Goal: Task Accomplishment & Management: Manage account settings

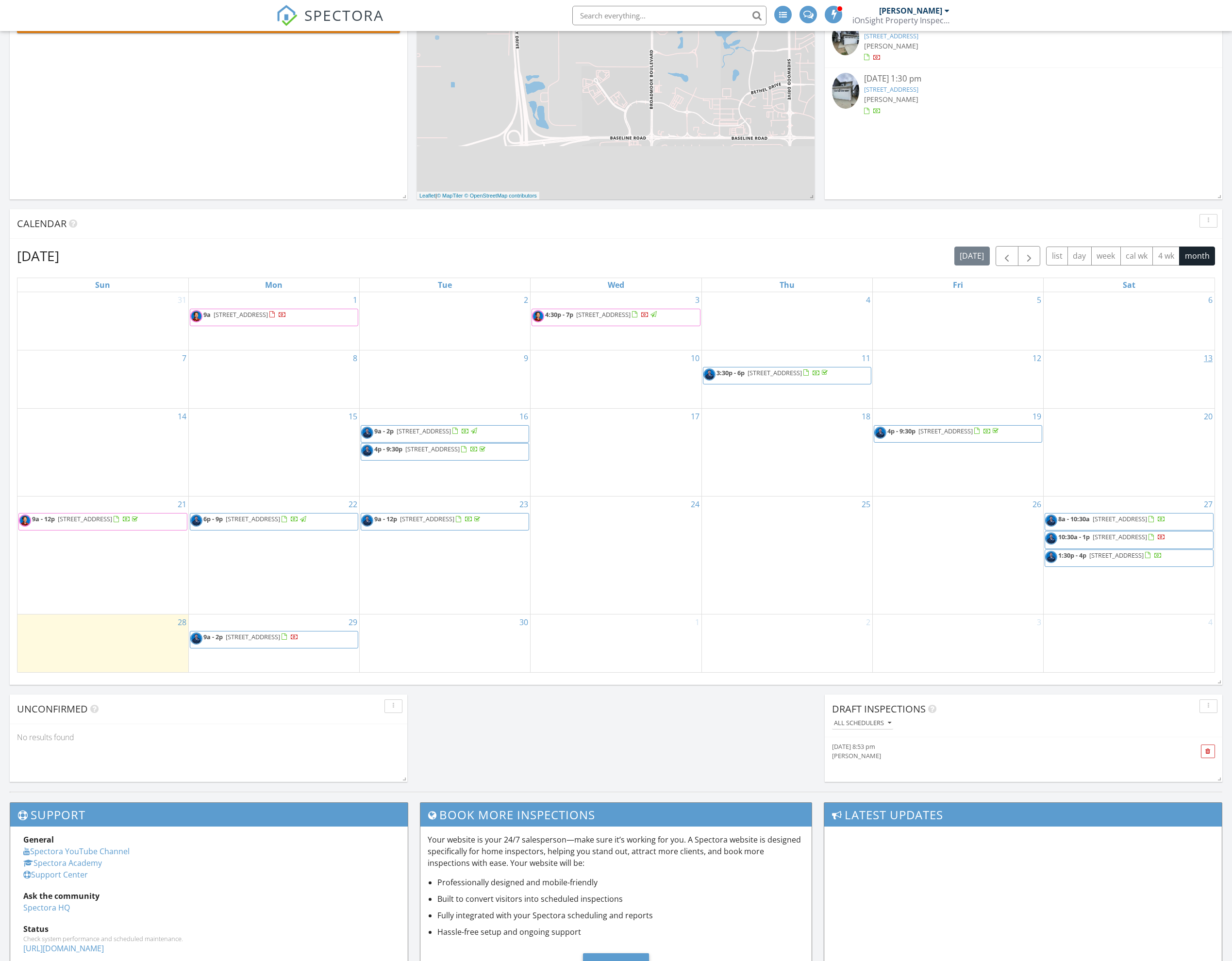
scroll to position [221, 0]
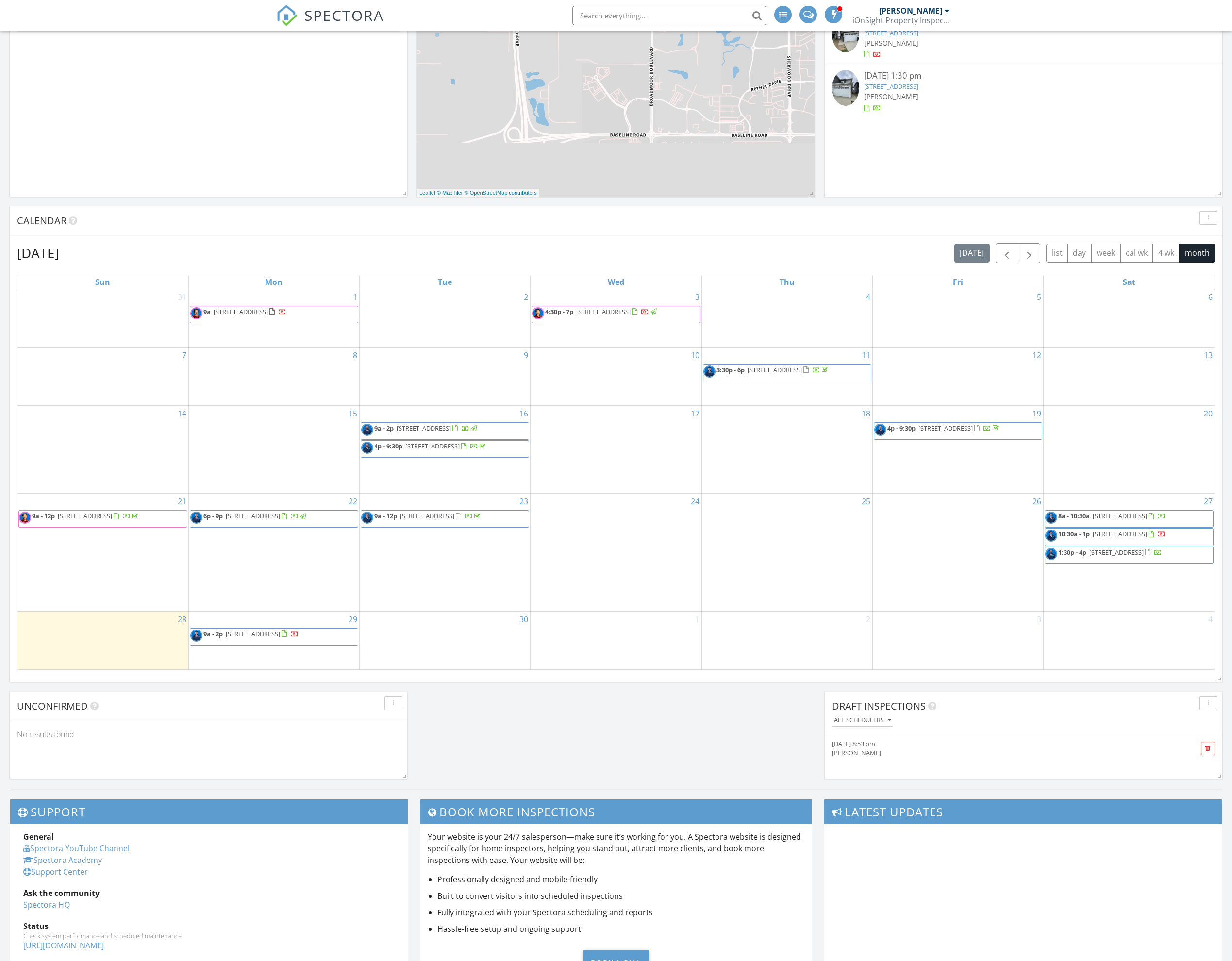
click at [998, 564] on div "26" at bounding box center [958, 552] width 171 height 117
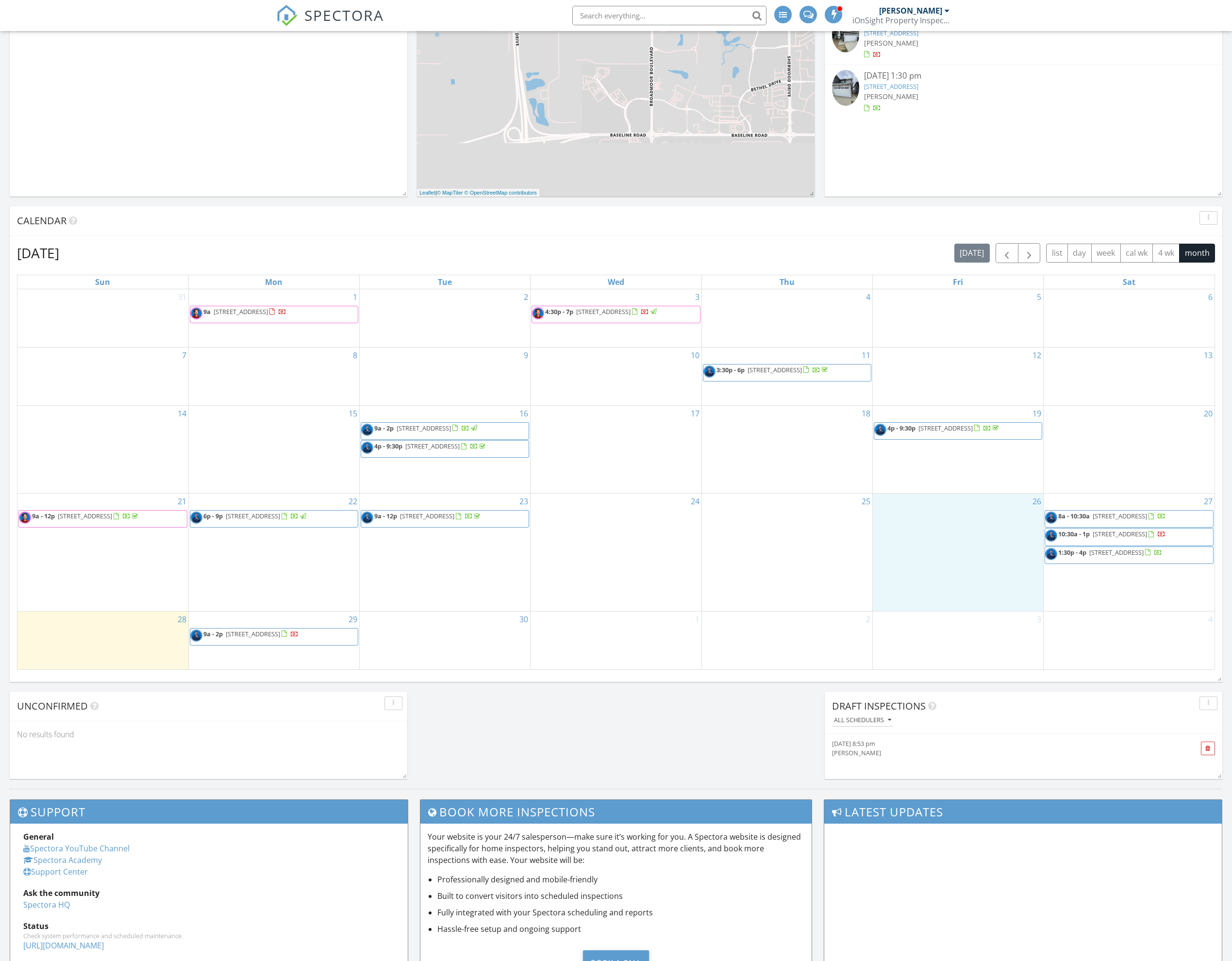
click at [1098, 523] on span "8a - 10:30a 3137 Magpie Wy NW, Edmonton T5S 0K8" at bounding box center [1106, 519] width 121 height 15
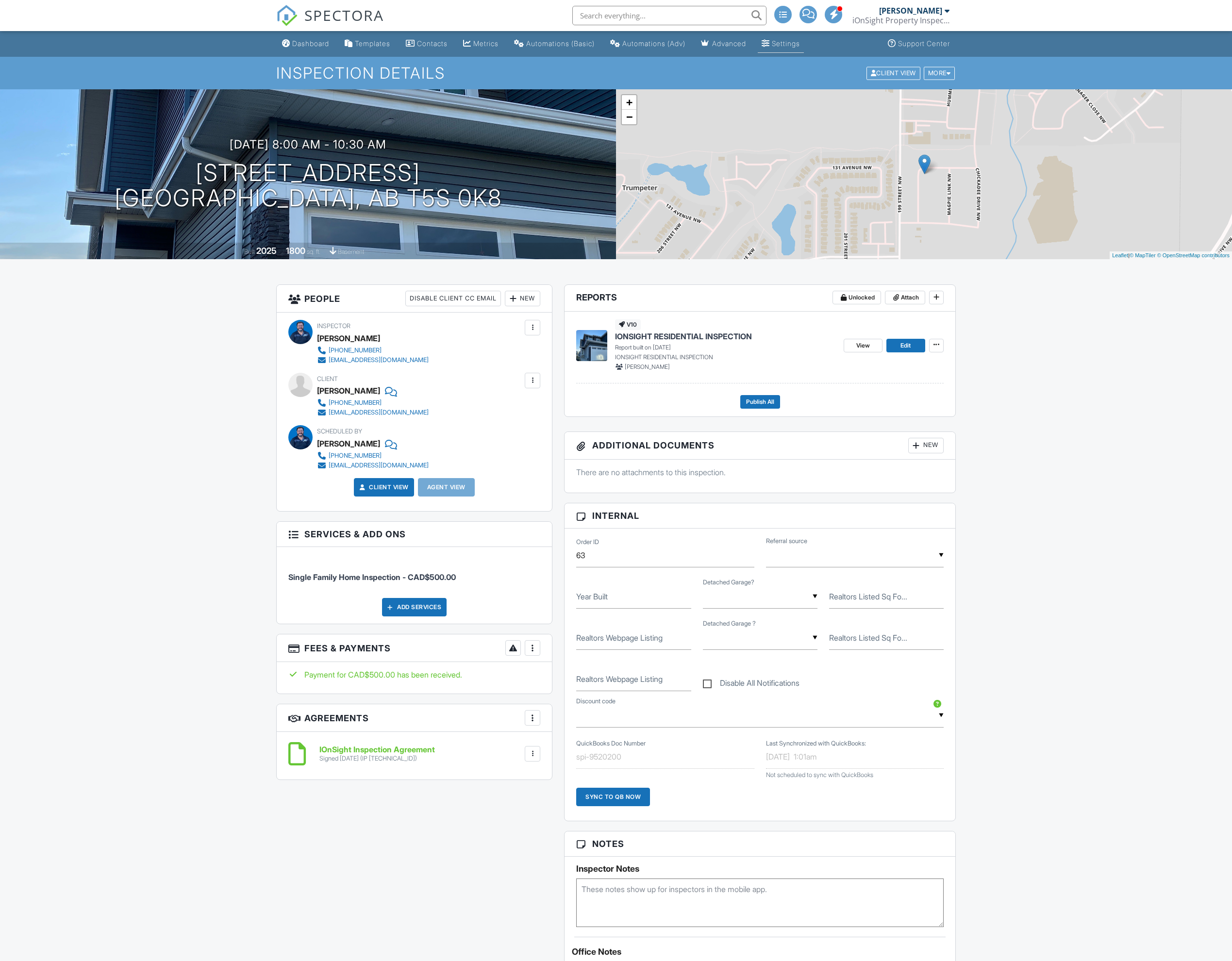
click at [800, 44] on div "Settings" at bounding box center [785, 43] width 28 height 8
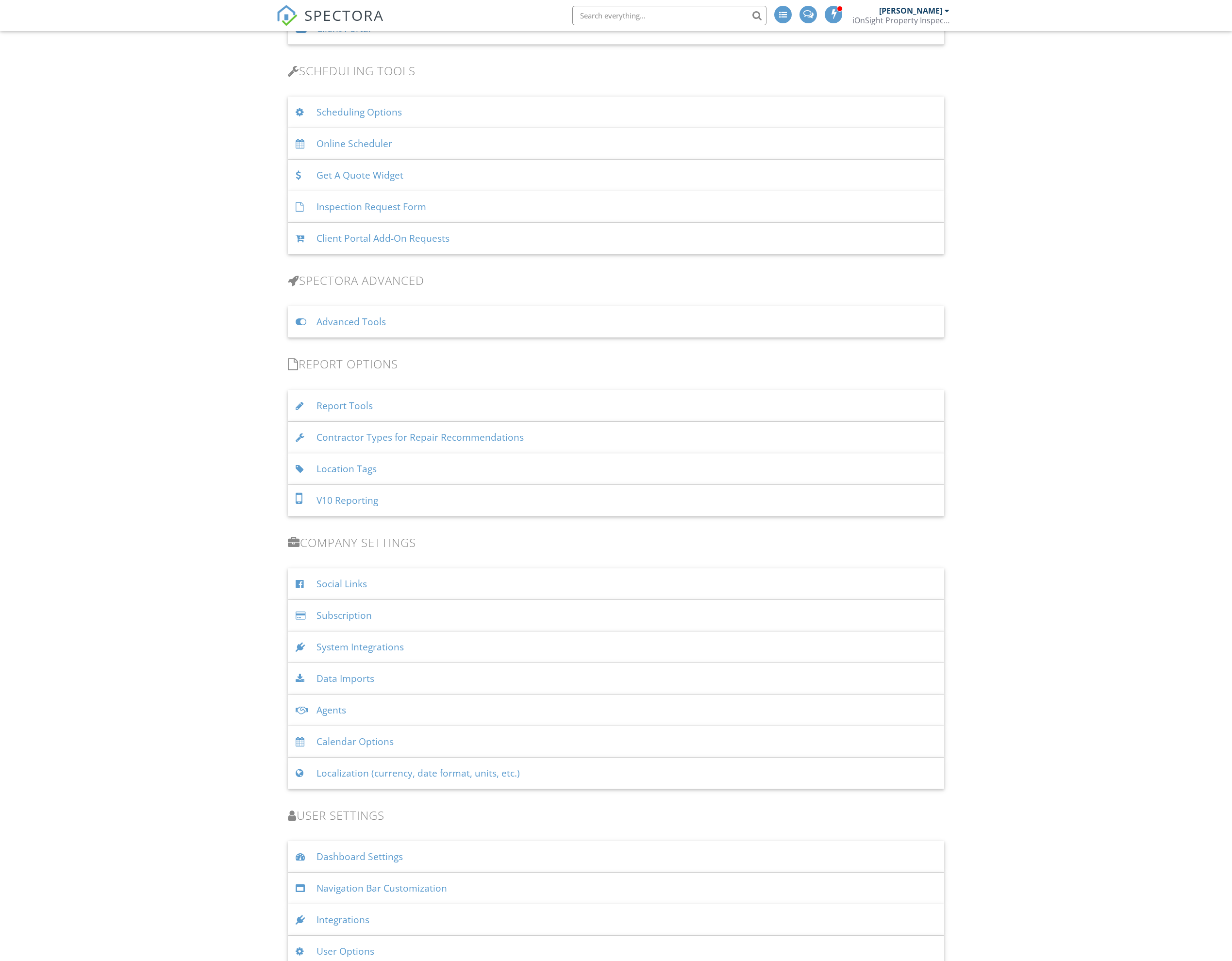
scroll to position [612, 0]
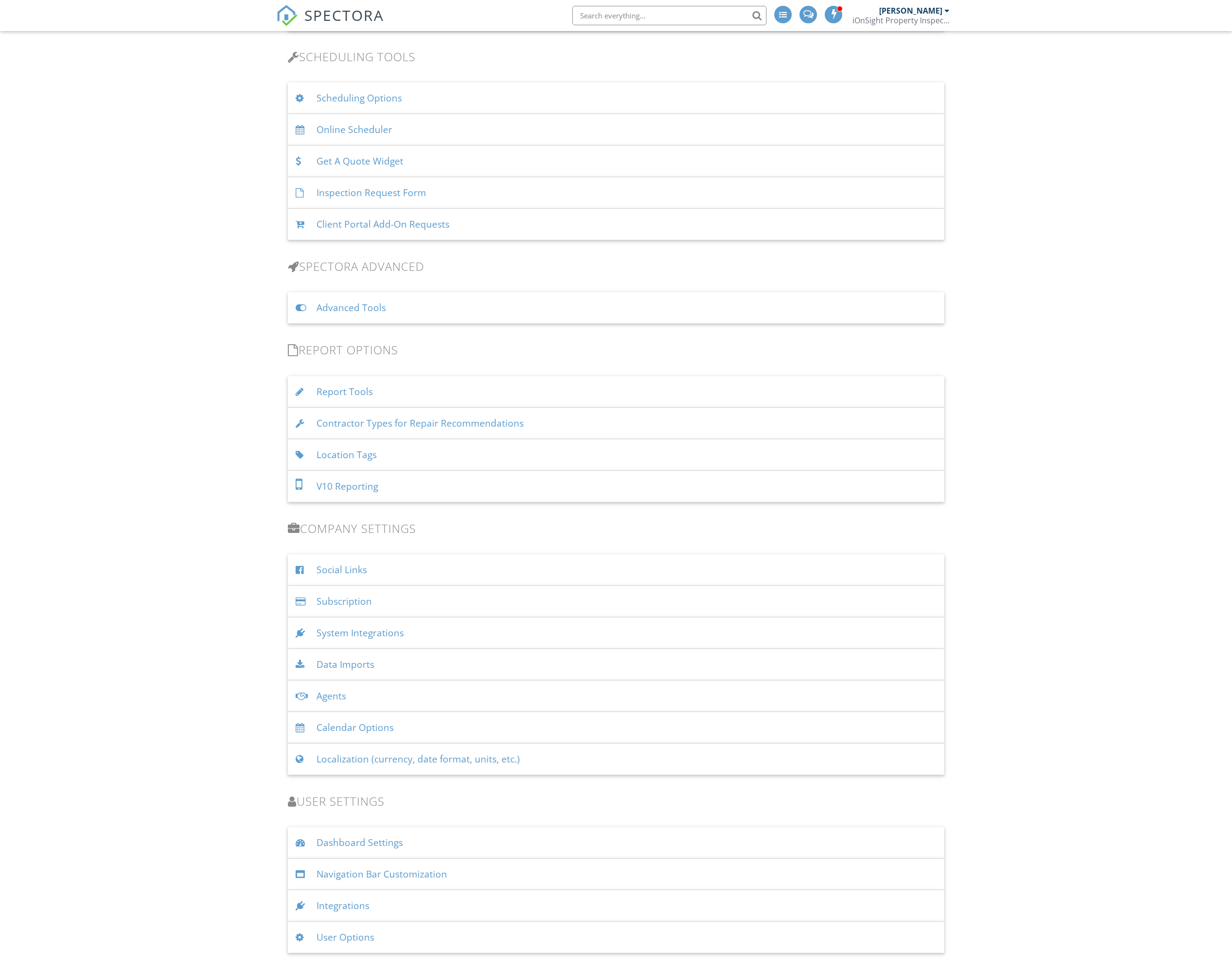
click at [452, 494] on div "V10 Reporting" at bounding box center [616, 487] width 656 height 32
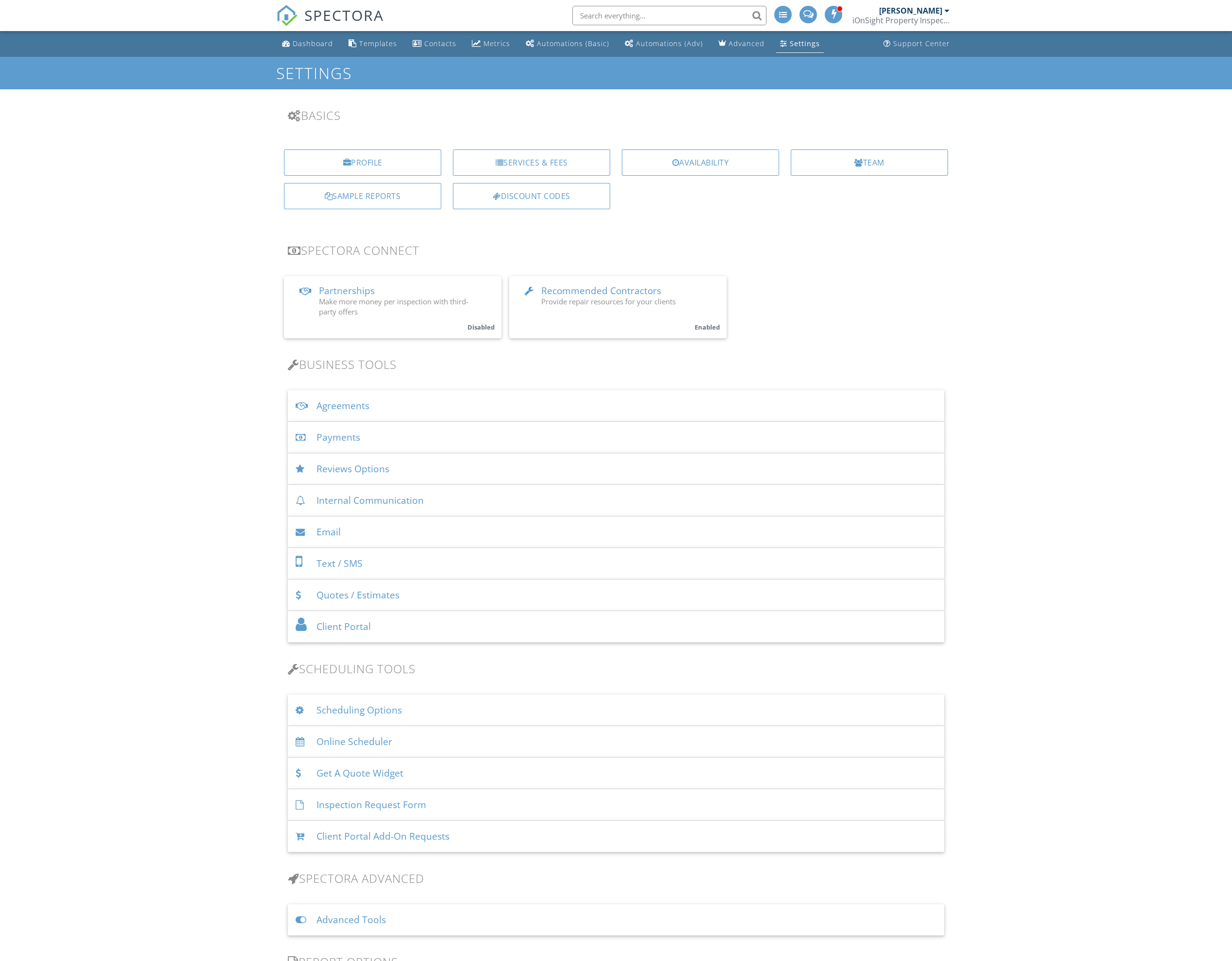
click at [316, 57] on div "Settings" at bounding box center [616, 72] width 1232 height 32
click at [324, 44] on div "Dashboard" at bounding box center [312, 44] width 40 height 9
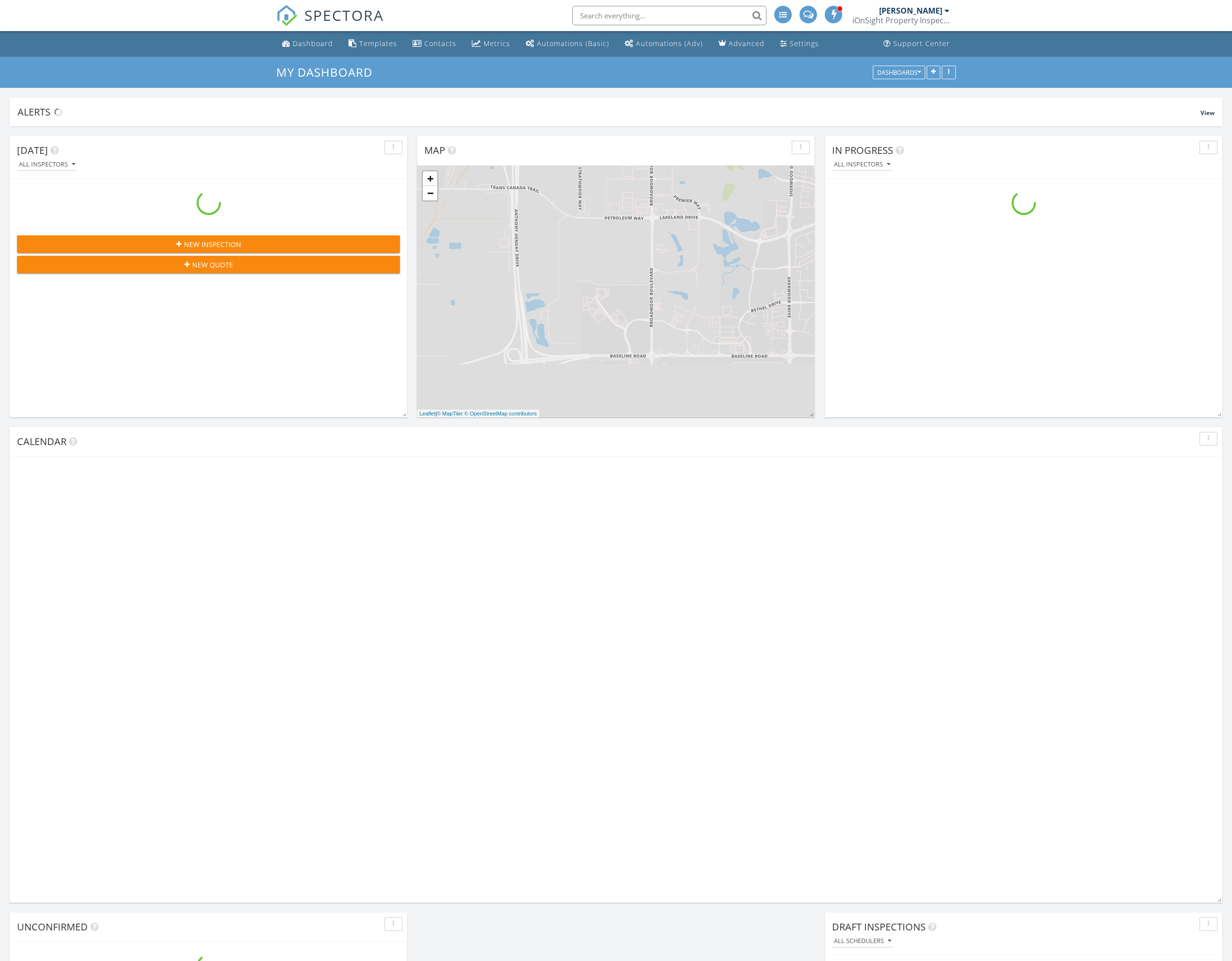
scroll to position [884, 1233]
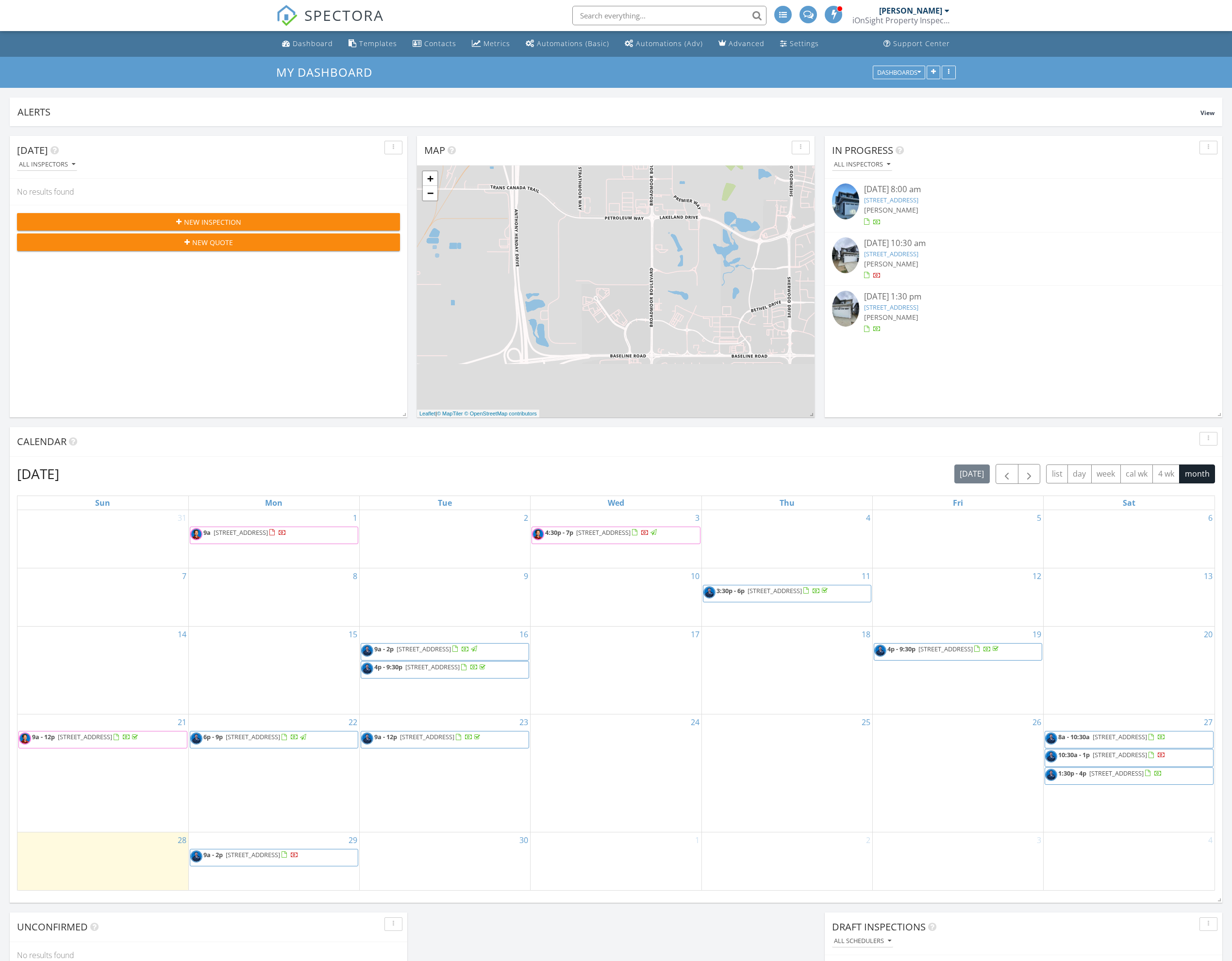
click at [1096, 740] on span "8a - 10:30a 3137 Magpie Wy NW, Edmonton T5S 0K8" at bounding box center [1106, 740] width 121 height 15
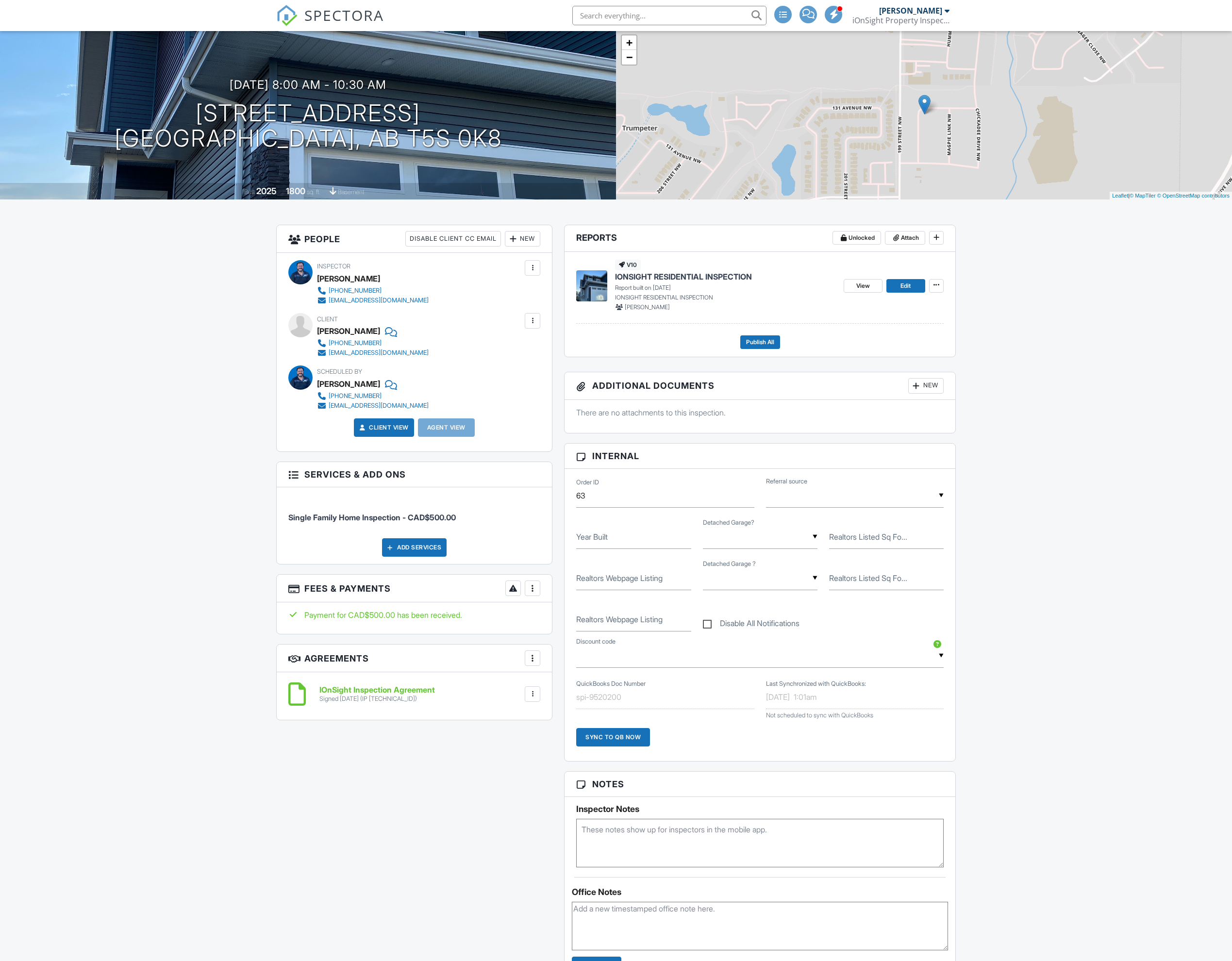
scroll to position [60, 0]
click at [858, 289] on span "View" at bounding box center [862, 285] width 14 height 9
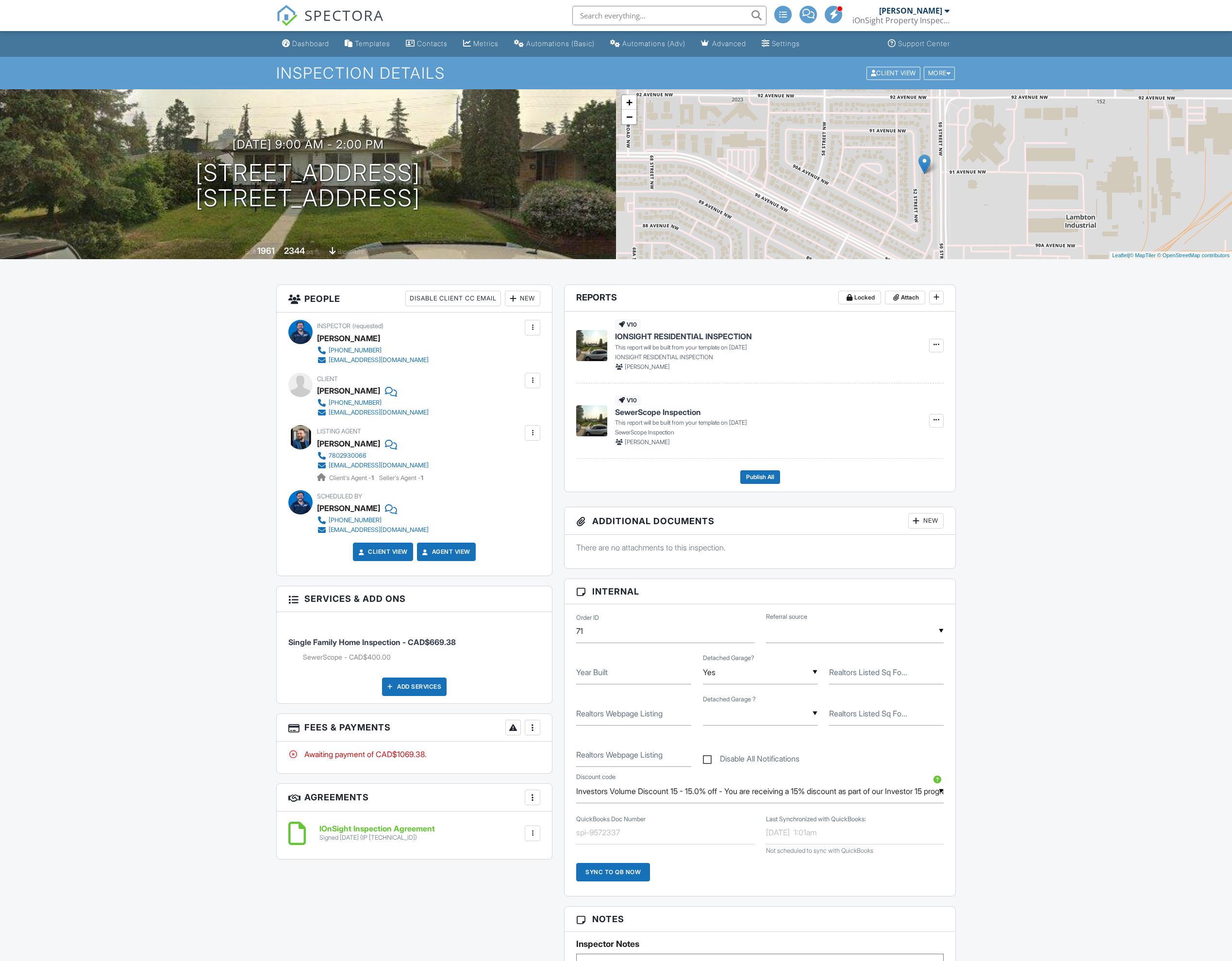
click at [539, 729] on div "More" at bounding box center [532, 727] width 16 height 16
click at [564, 834] on div "Paid In Full" at bounding box center [581, 830] width 94 height 12
click at [309, 44] on div "Dashboard" at bounding box center [311, 43] width 37 height 8
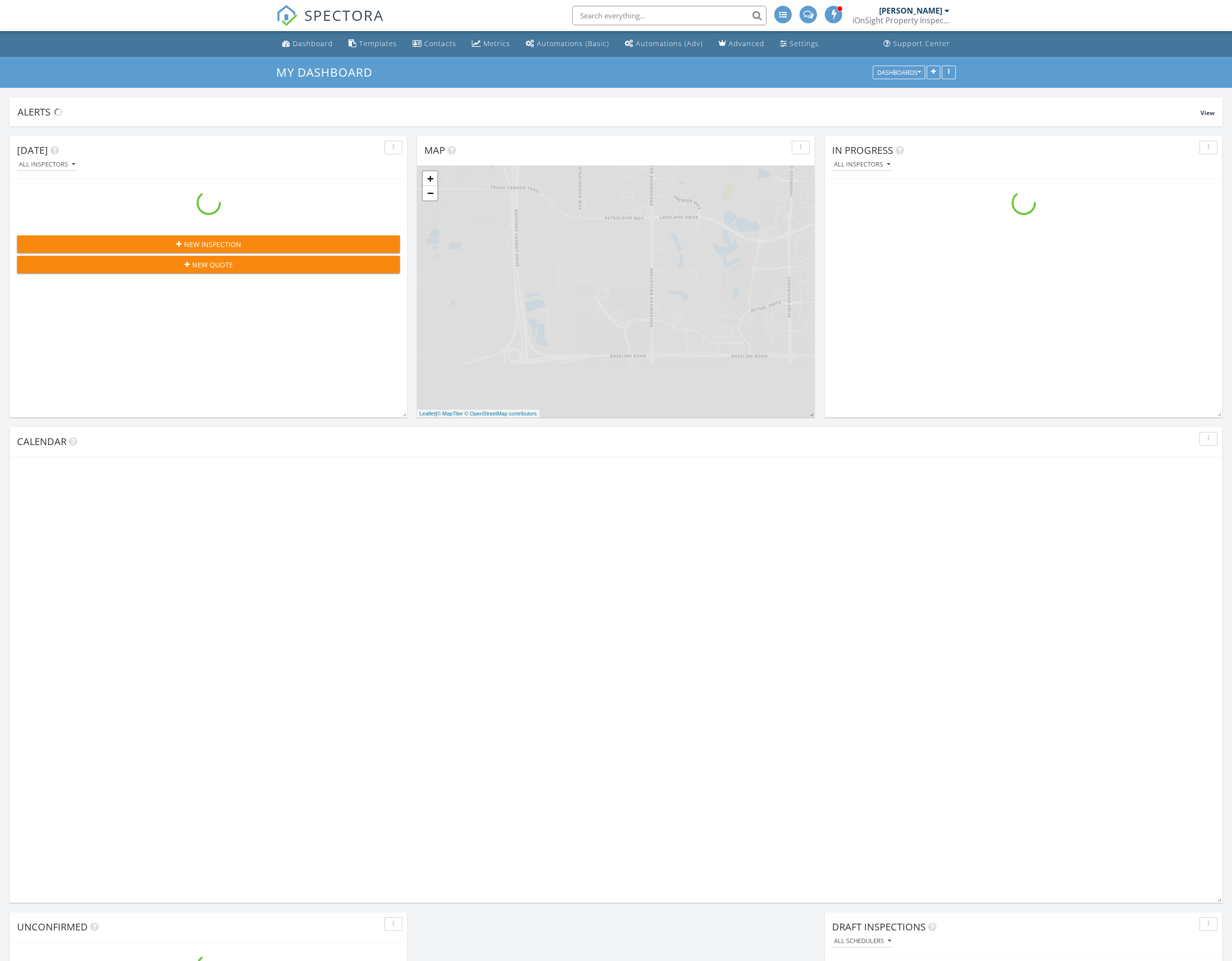
scroll to position [884, 1233]
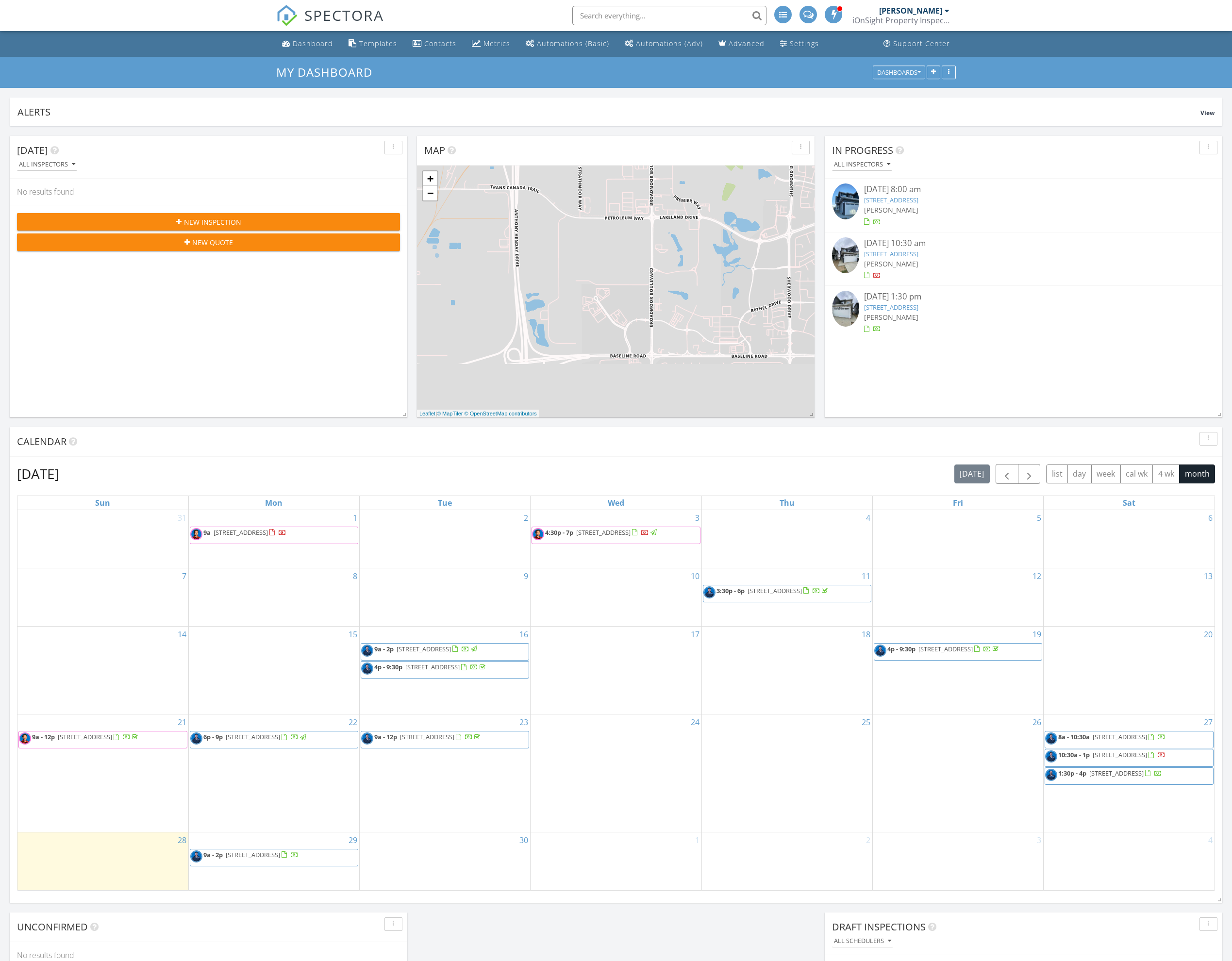
click at [1104, 734] on span "3137 Magpie Wy NW, Edmonton T5S 0K8" at bounding box center [1120, 736] width 55 height 8
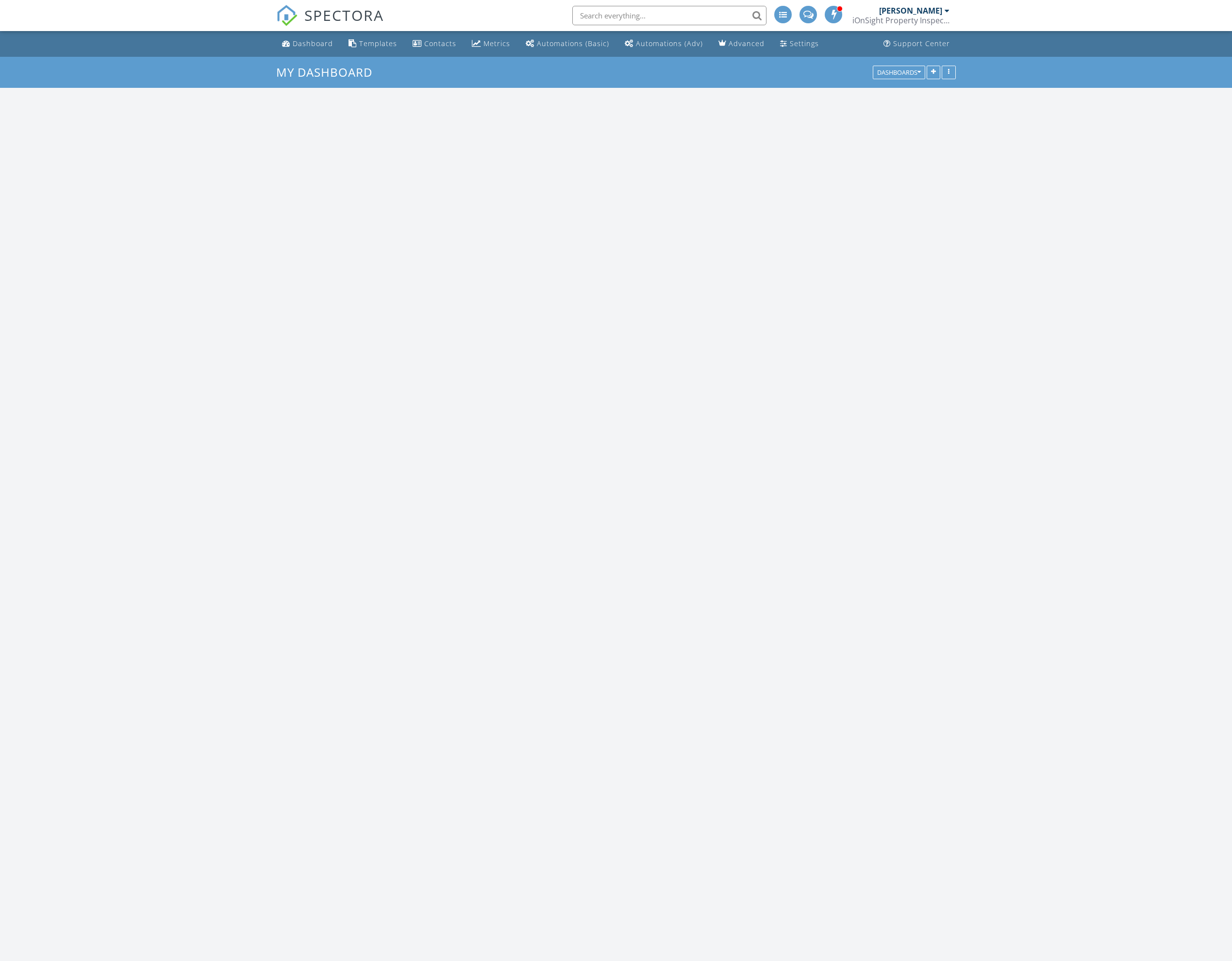
scroll to position [884, 1233]
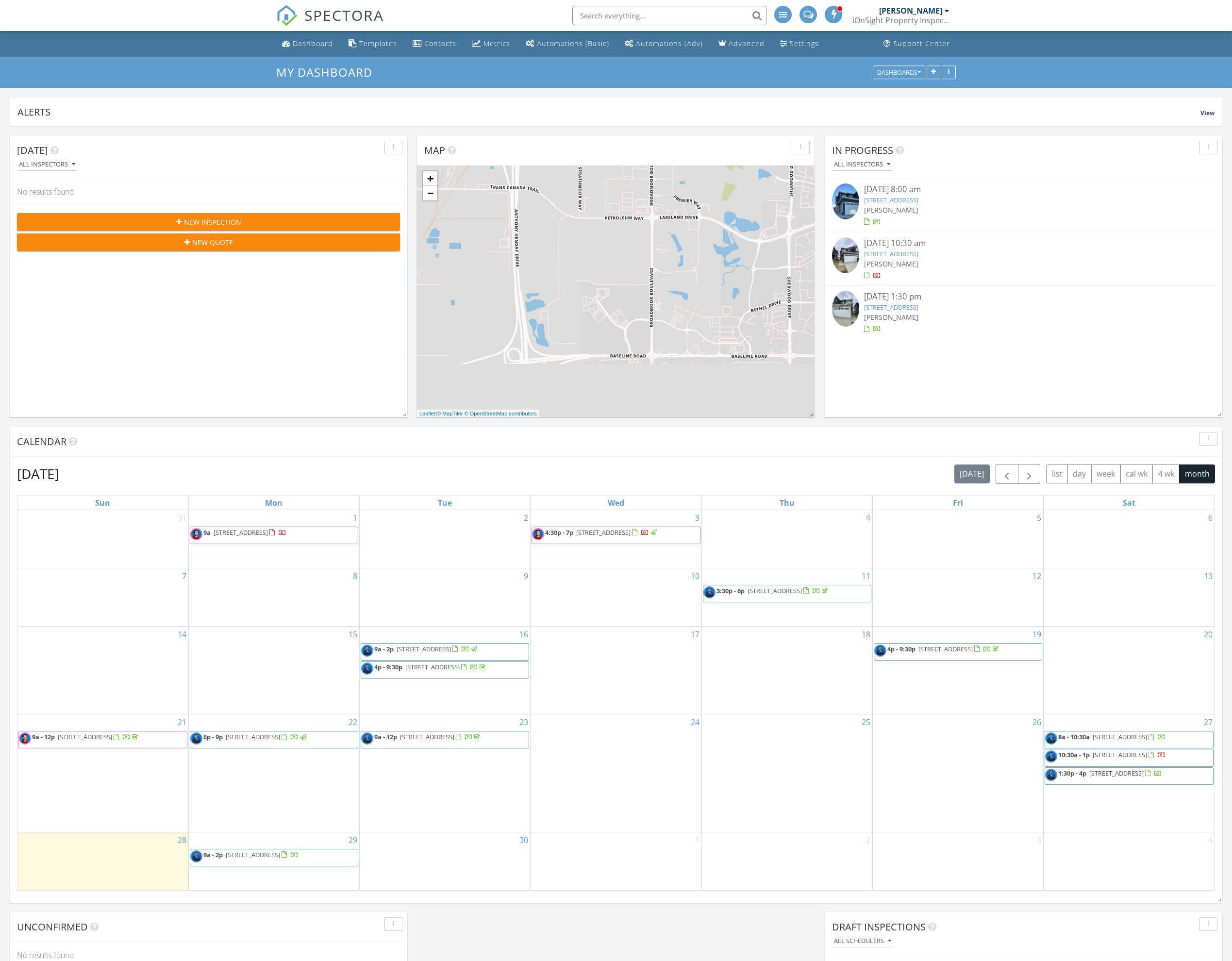
click at [1134, 760] on span "10:30a - 1p 3121 Magpie Wy NW, Edmonton T5S 0K8" at bounding box center [1106, 758] width 121 height 15
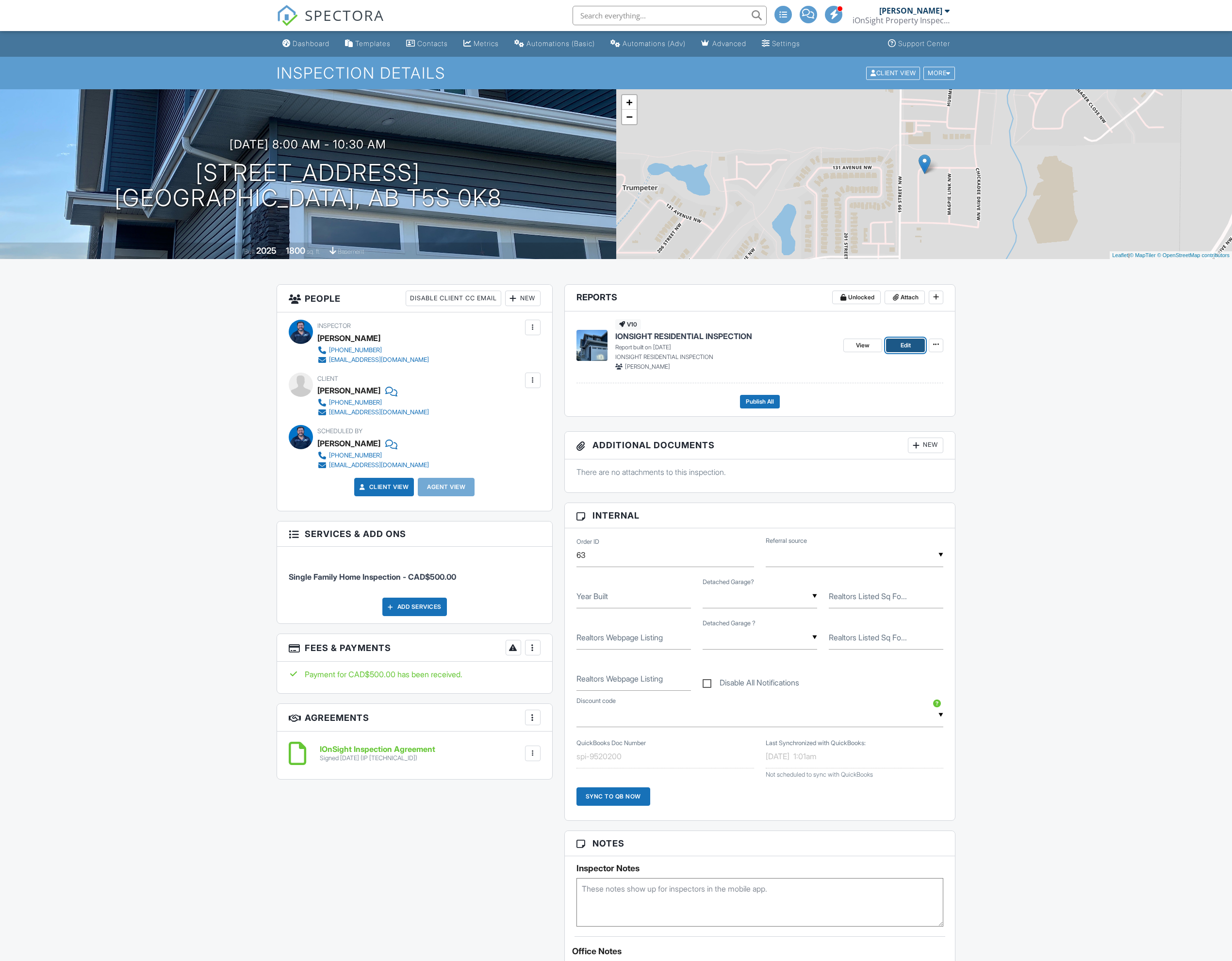
click at [905, 347] on span "Edit" at bounding box center [905, 345] width 10 height 9
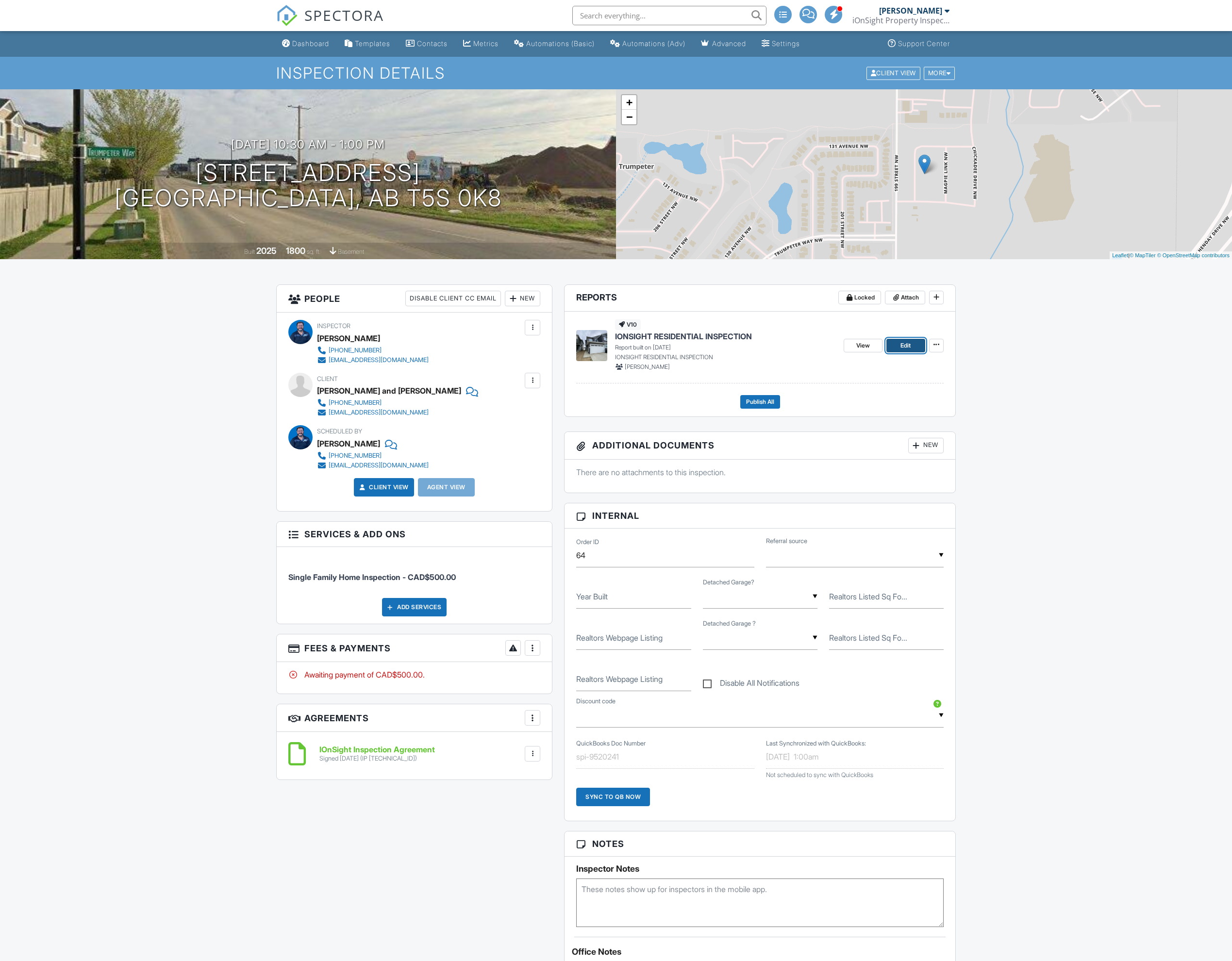
click at [905, 346] on span "Edit" at bounding box center [905, 345] width 10 height 9
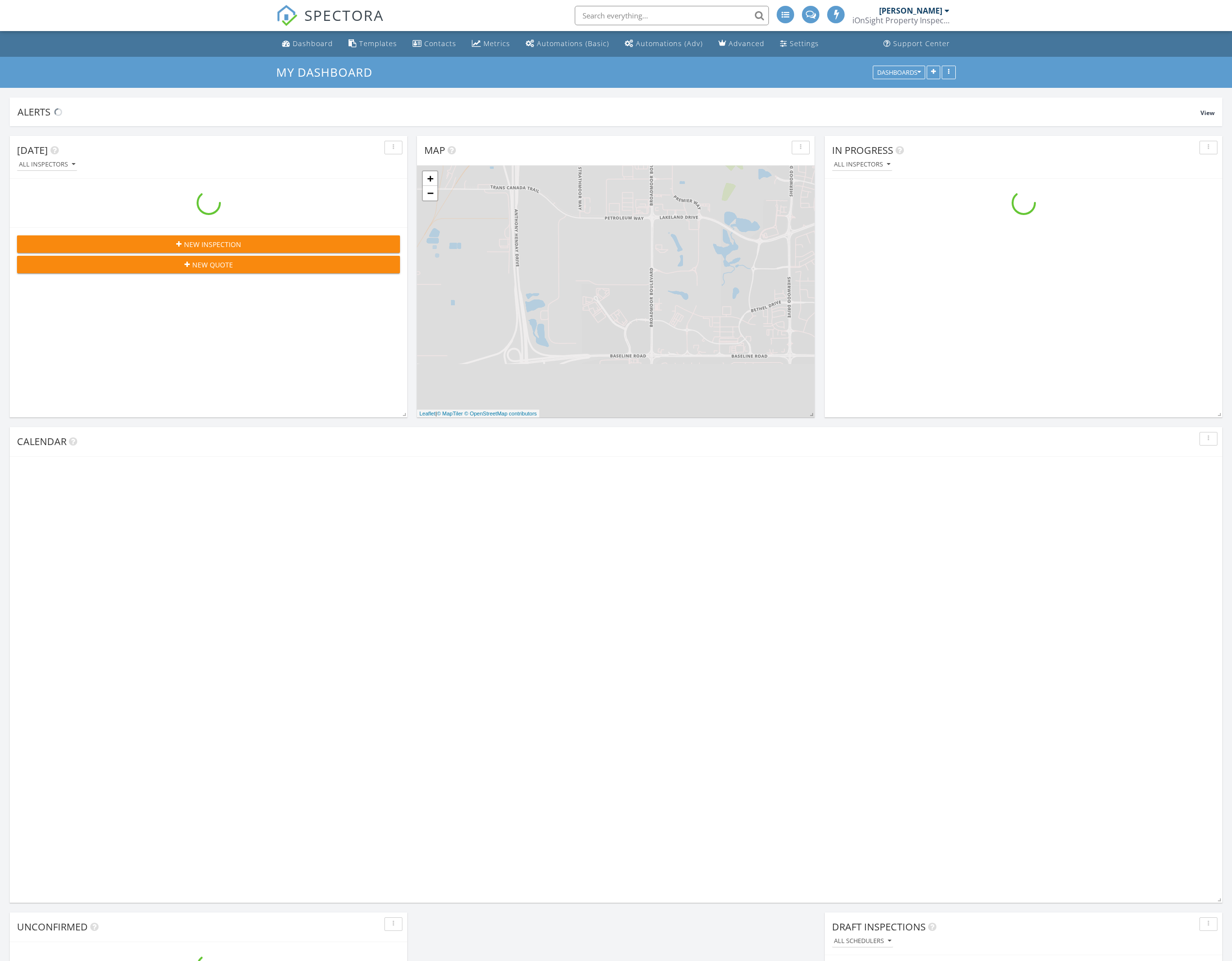
scroll to position [884, 1233]
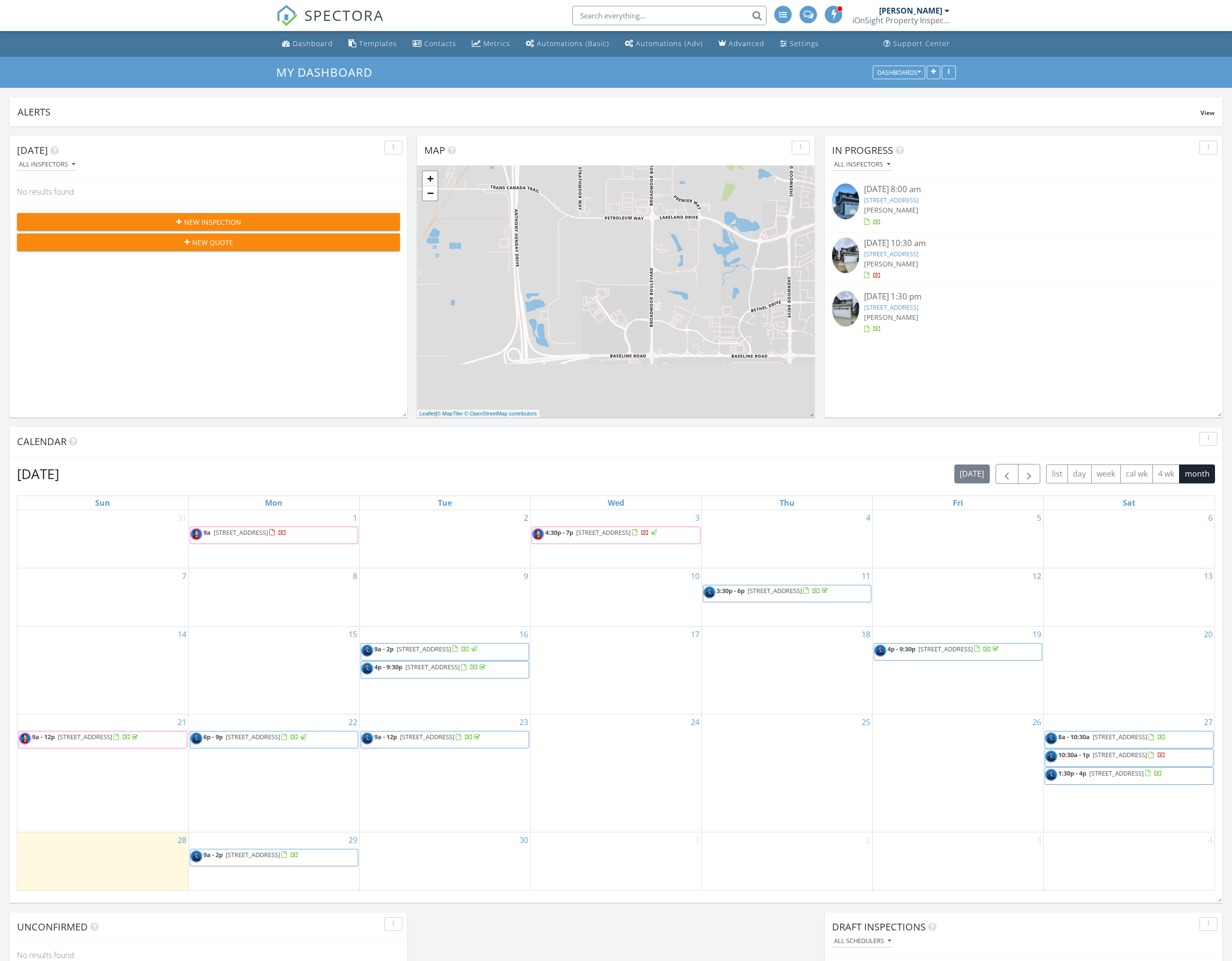
click at [1131, 782] on span "1:30p - 4p [STREET_ADDRESS]" at bounding box center [1104, 776] width 117 height 15
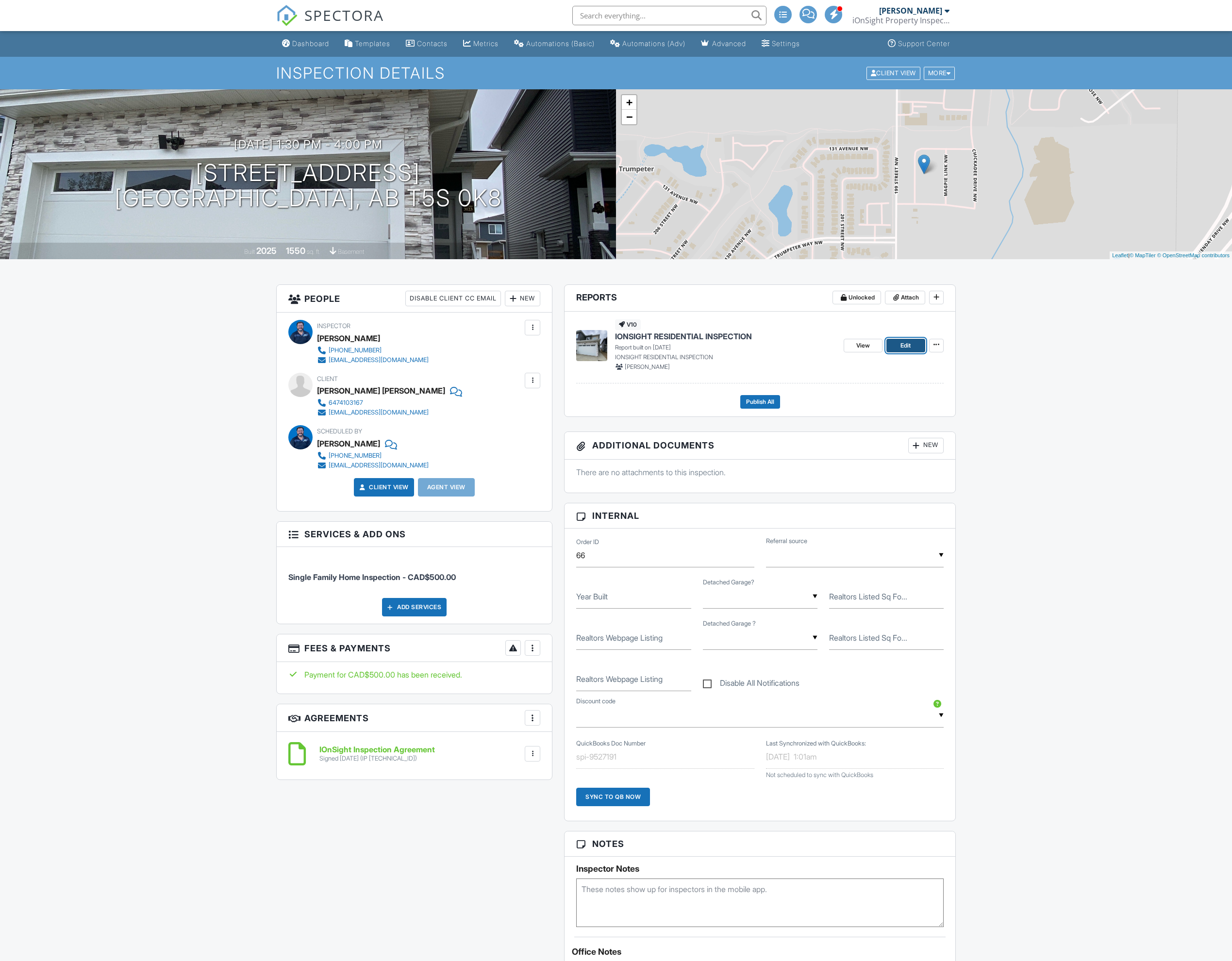
click at [908, 348] on span "Edit" at bounding box center [905, 345] width 10 height 9
